Goal: Communication & Community: Answer question/provide support

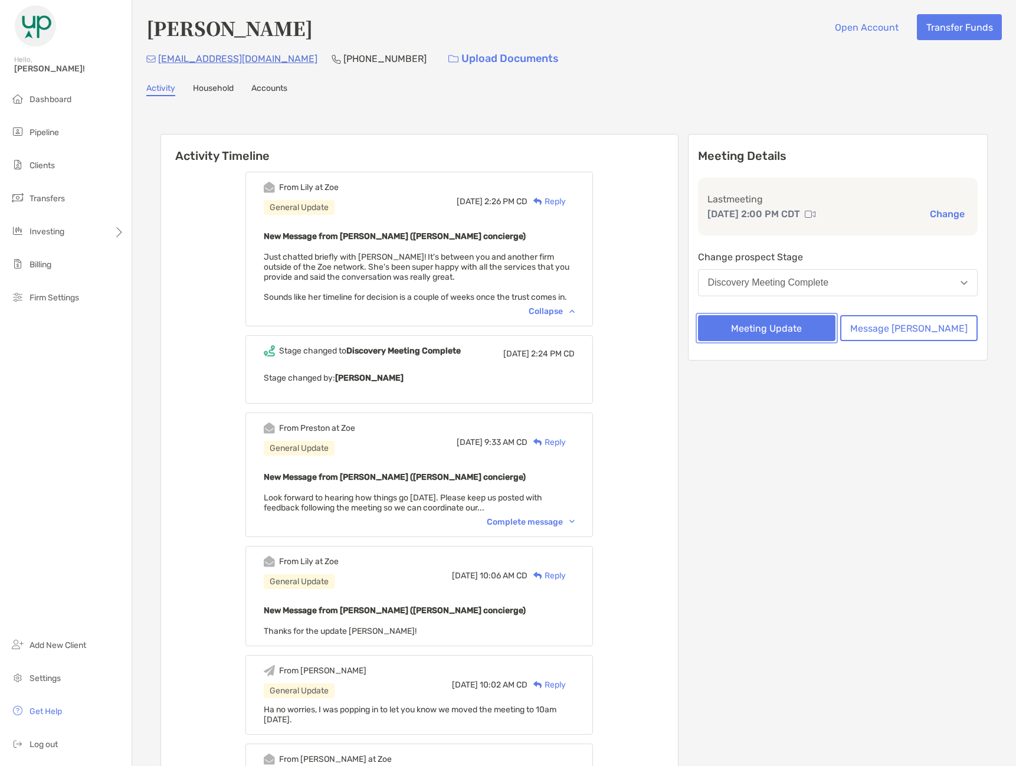
click at [776, 335] on button "Meeting Update" at bounding box center [766, 328] width 137 height 26
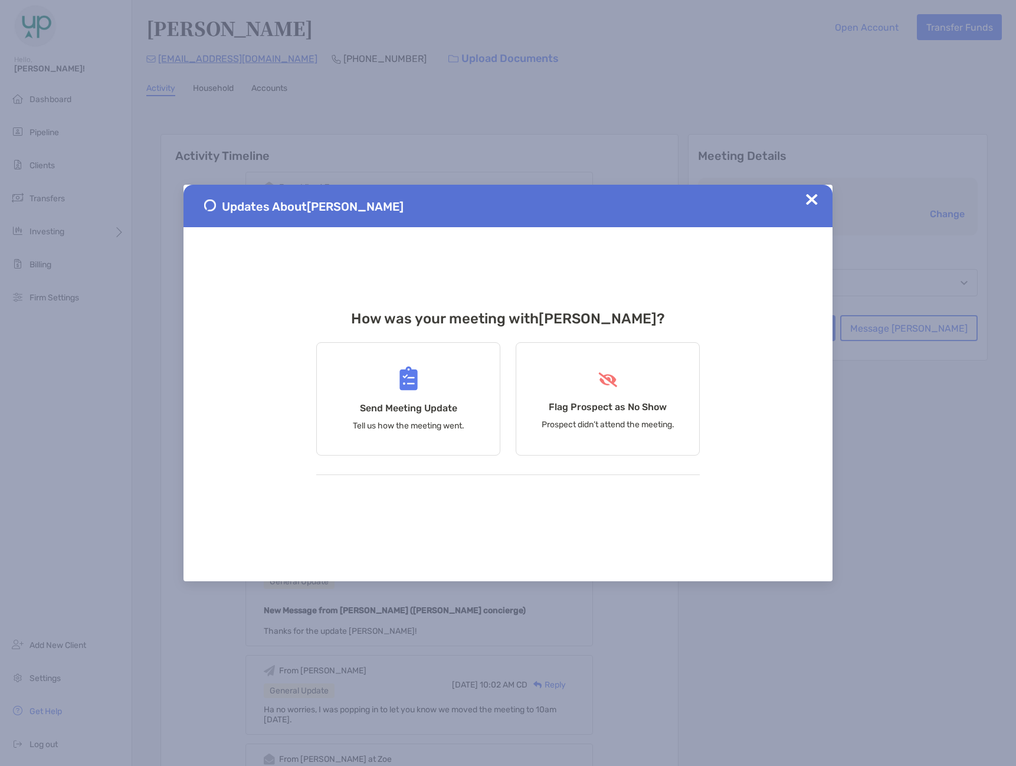
click at [816, 196] on img at bounding box center [812, 199] width 12 height 12
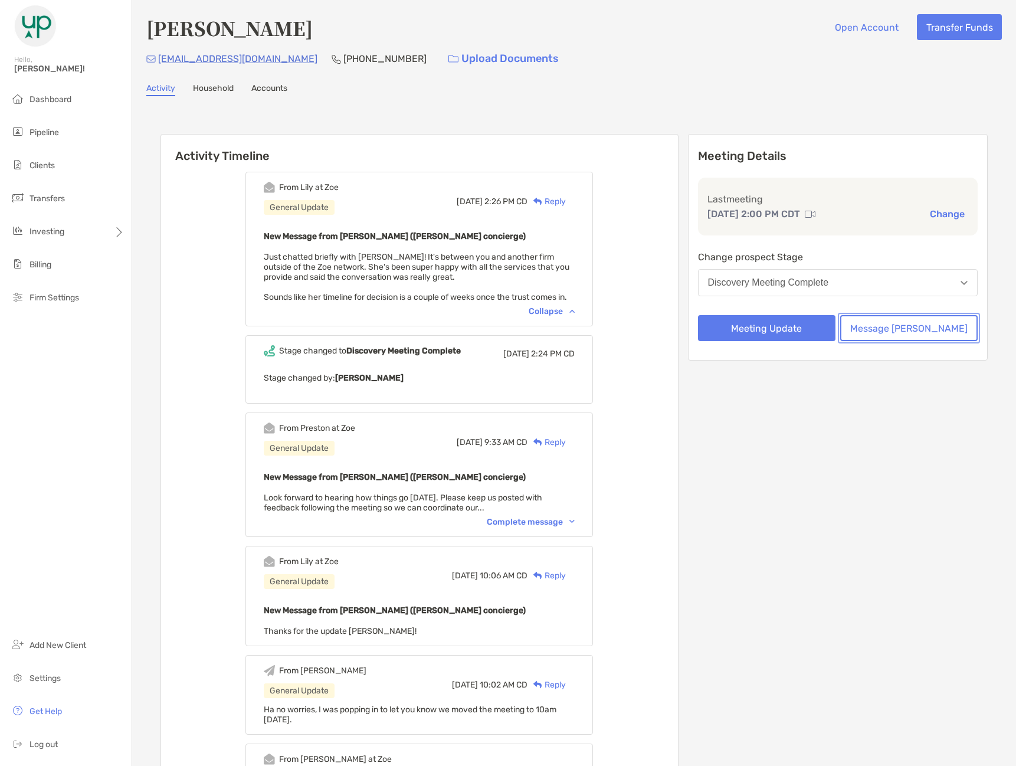
click at [898, 326] on button "Message [PERSON_NAME]" at bounding box center [908, 328] width 137 height 26
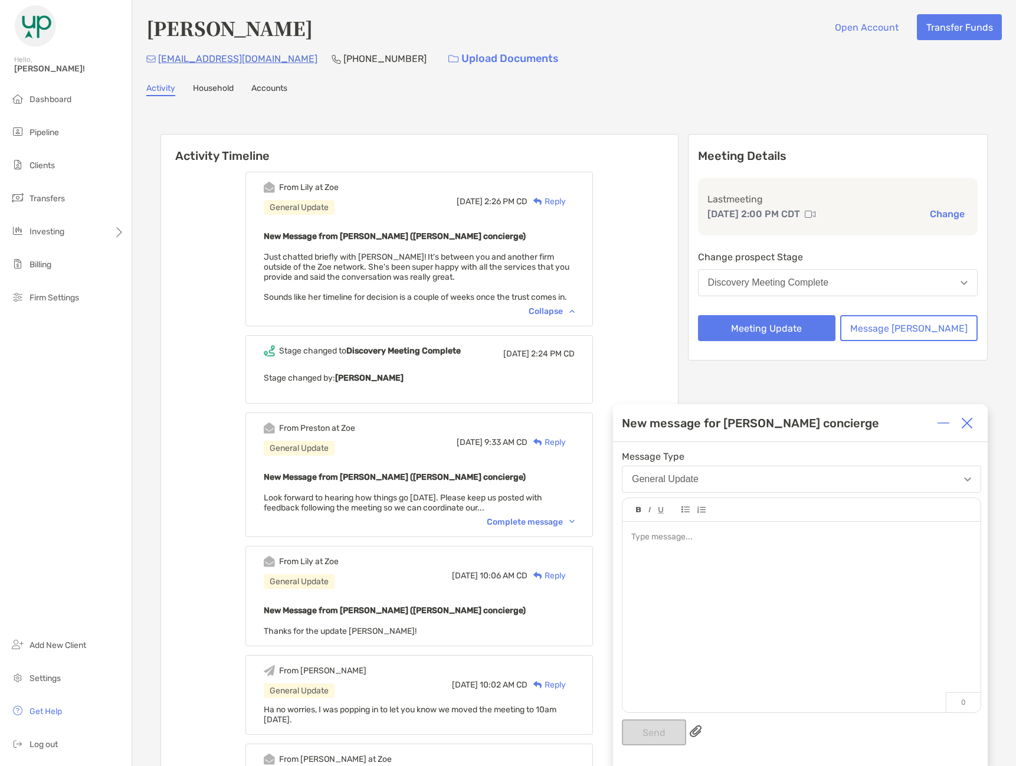
click at [911, 582] on div at bounding box center [801, 610] width 358 height 179
click at [638, 735] on button "Send" at bounding box center [654, 732] width 64 height 26
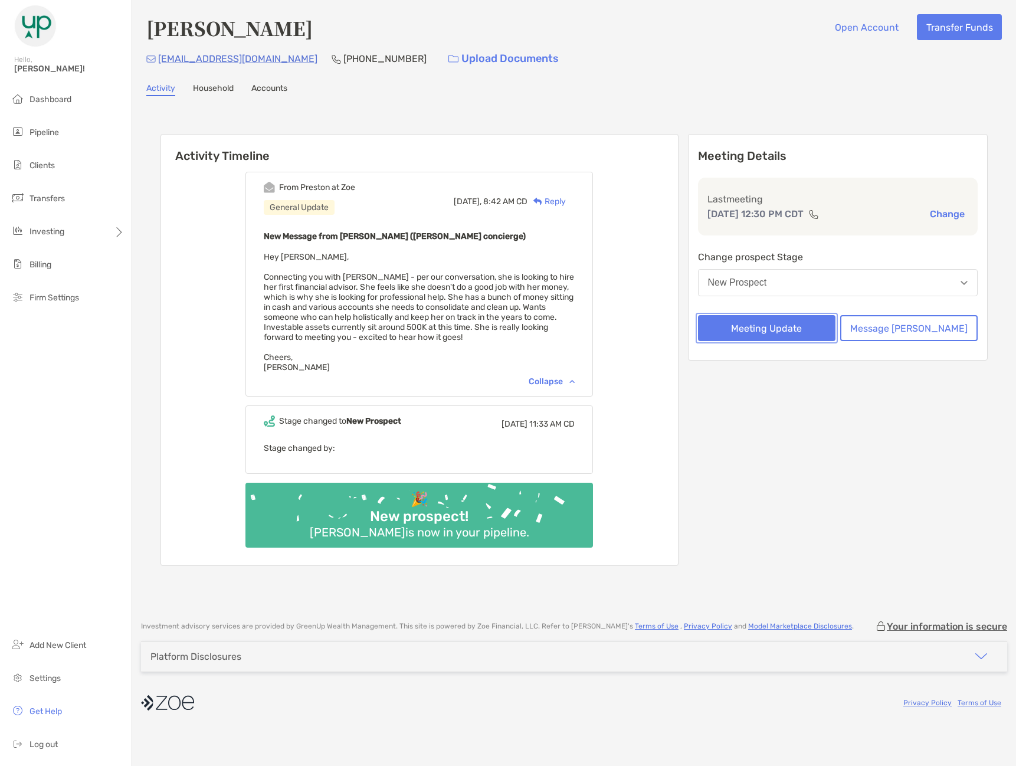
click at [783, 333] on button "Meeting Update" at bounding box center [766, 328] width 137 height 26
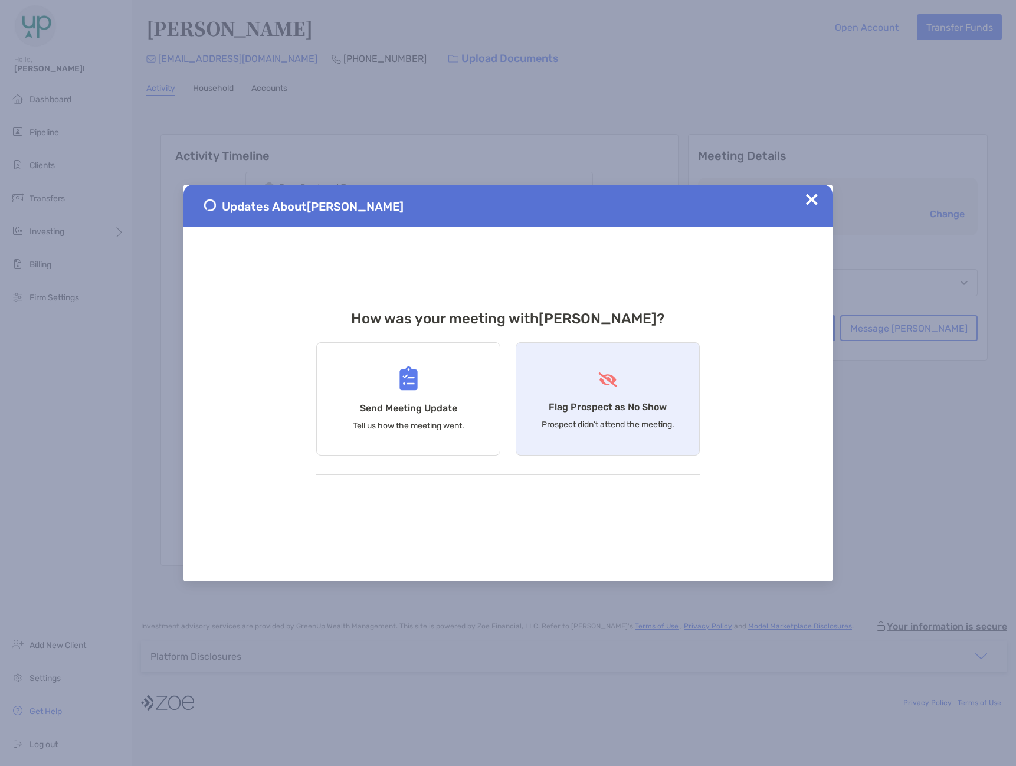
click at [623, 386] on div "Flag Prospect as No Show Prospect didn’t attend the meeting." at bounding box center [608, 398] width 184 height 113
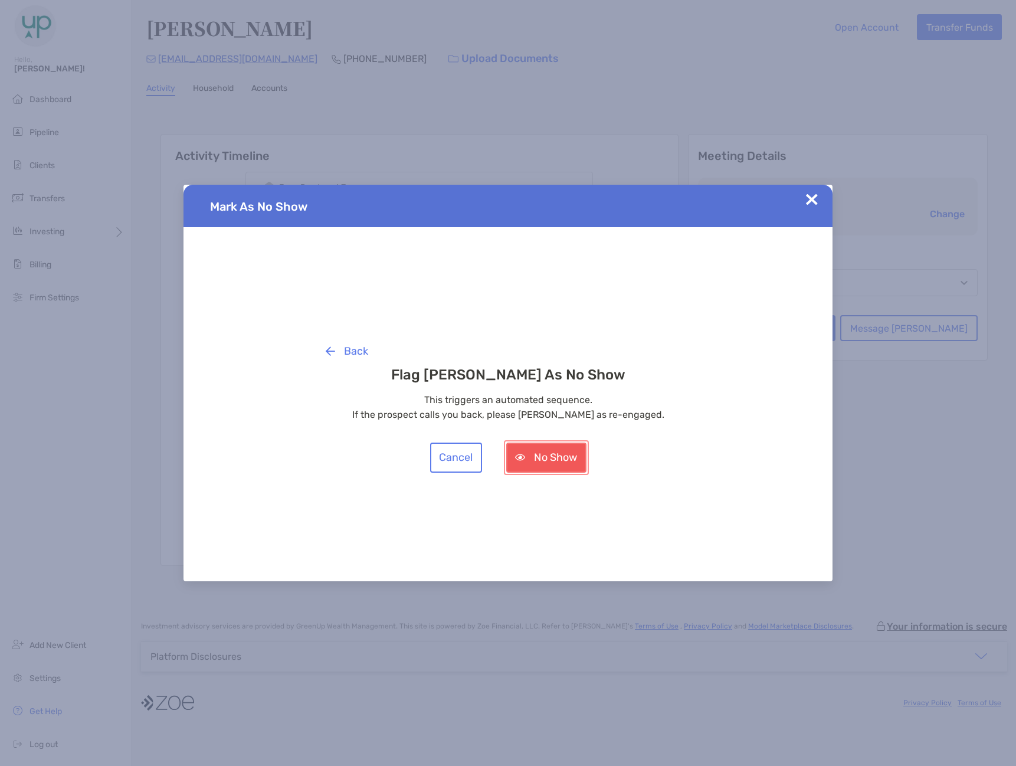
click at [540, 463] on button "No Show" at bounding box center [546, 457] width 80 height 30
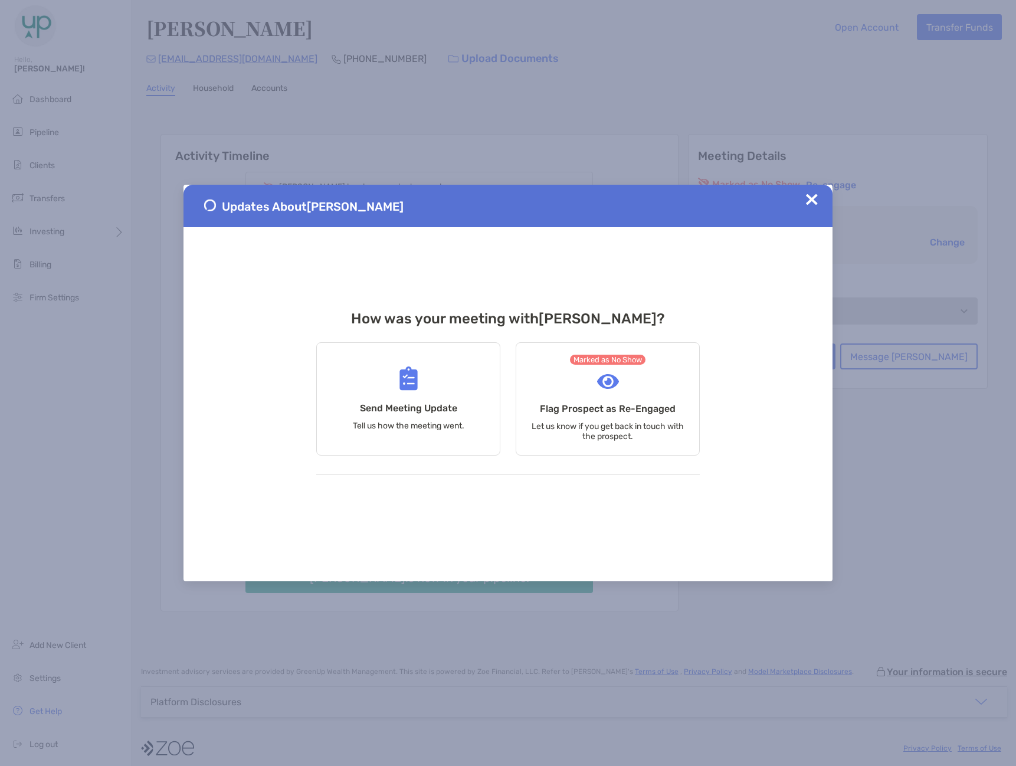
click at [815, 200] on img at bounding box center [812, 199] width 12 height 12
